Goal: Navigation & Orientation: Find specific page/section

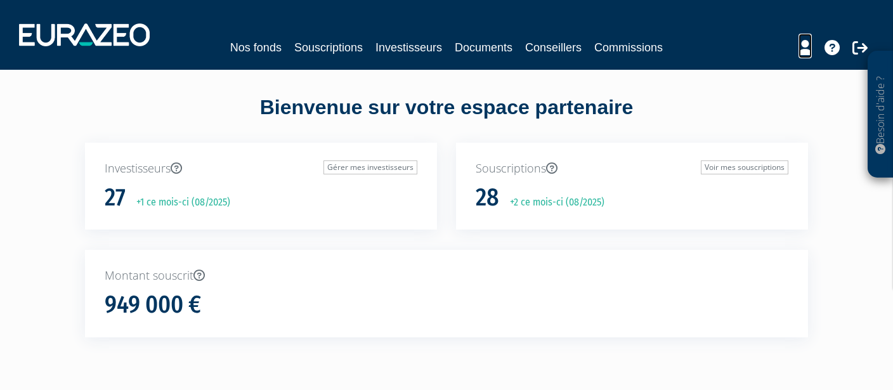
click at [811, 51] on icon at bounding box center [804, 47] width 13 height 15
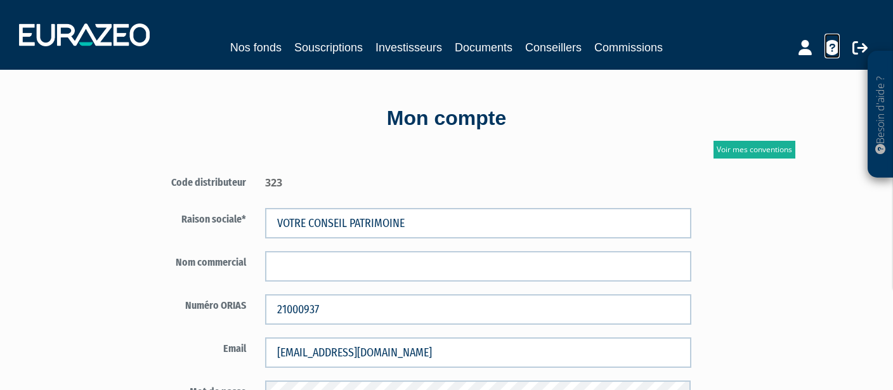
click at [832, 49] on icon at bounding box center [831, 47] width 15 height 15
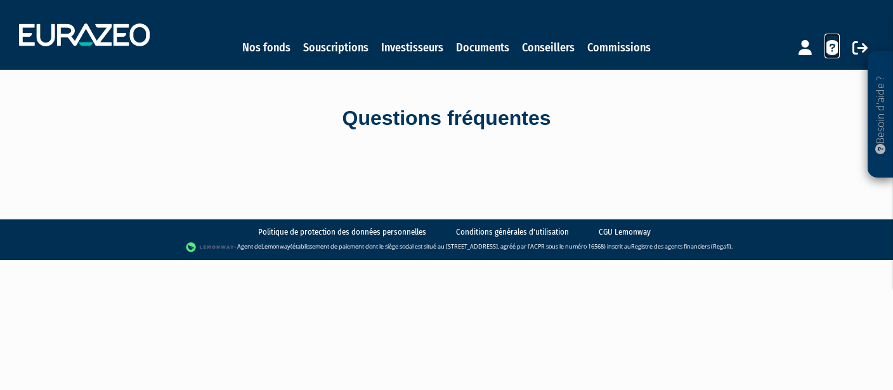
click at [833, 54] on icon at bounding box center [831, 47] width 15 height 15
